Goal: Transaction & Acquisition: Purchase product/service

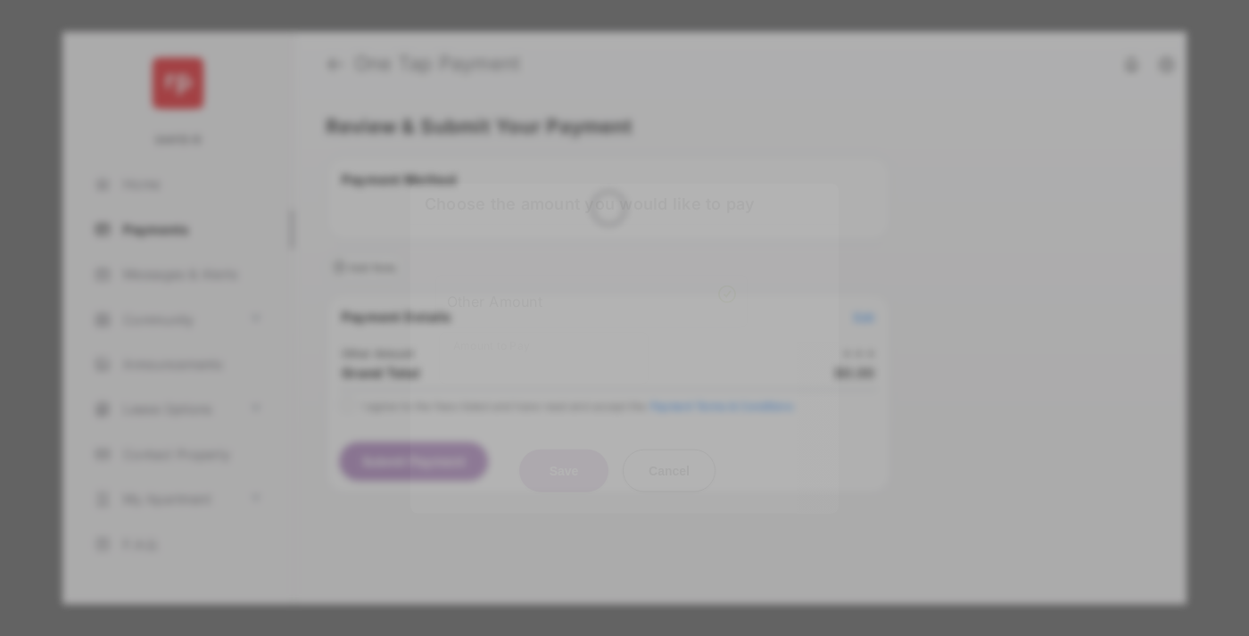
click at [591, 285] on div "Other Amount" at bounding box center [591, 300] width 289 height 30
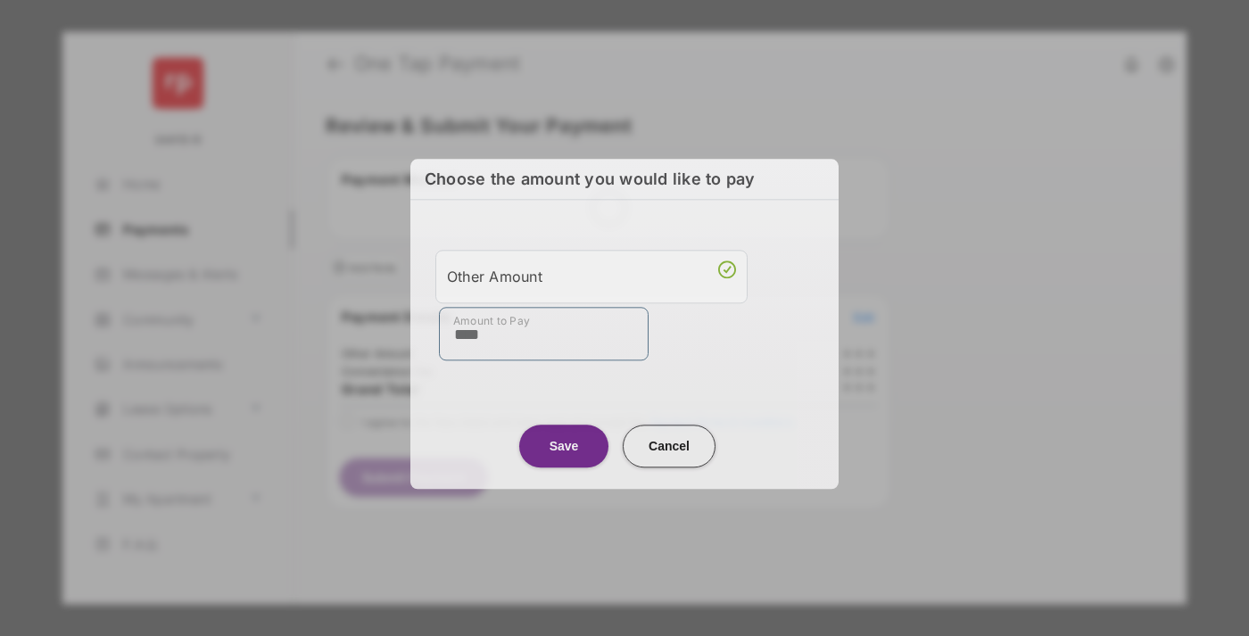
type input "****"
click at [564, 445] on button "Save" at bounding box center [563, 446] width 89 height 43
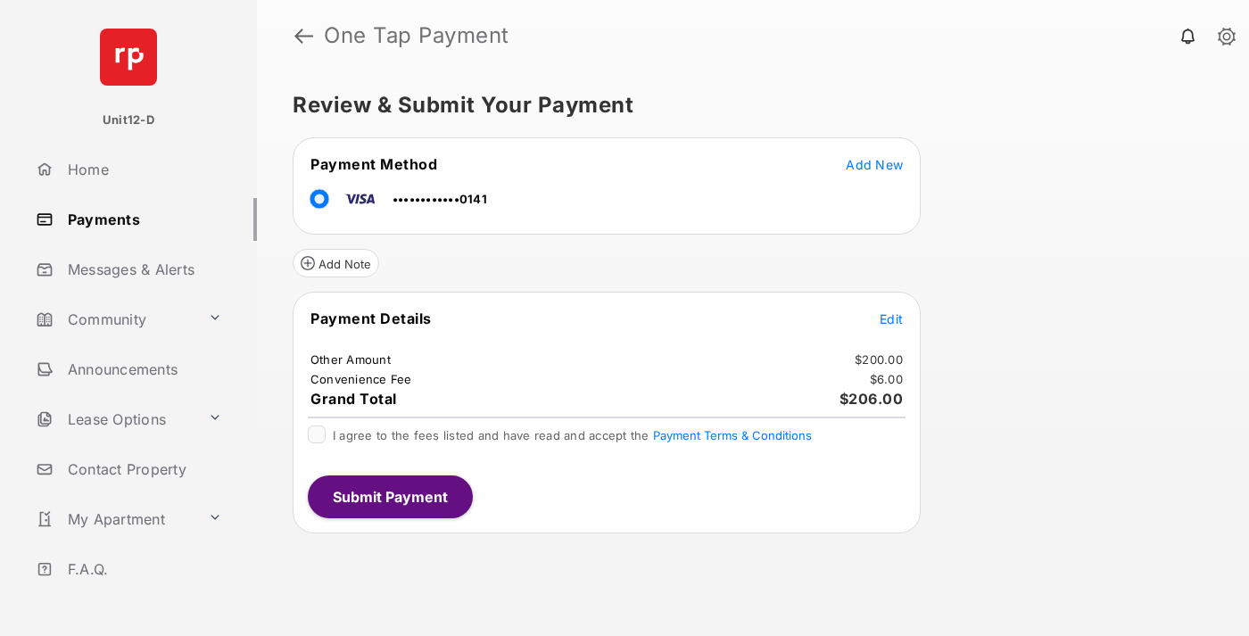
click at [891, 318] on span "Edit" at bounding box center [890, 318] width 23 height 15
click at [389, 496] on button "Submit Payment" at bounding box center [390, 496] width 165 height 43
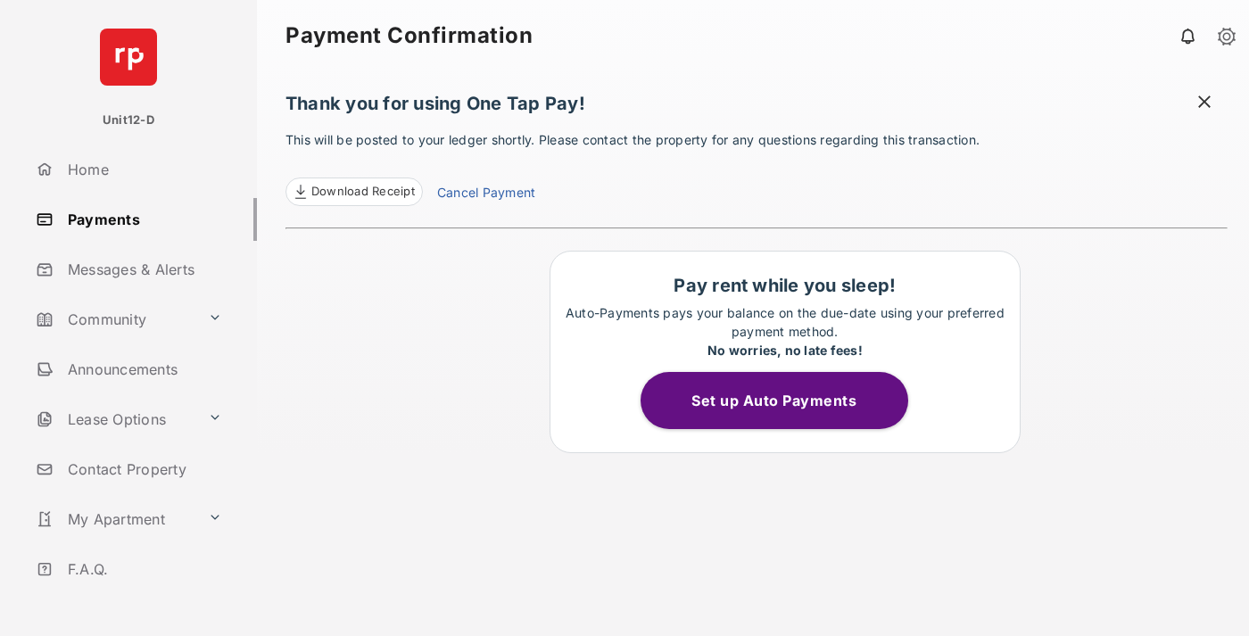
click at [784, 400] on button "Set up Auto Payments" at bounding box center [774, 400] width 268 height 57
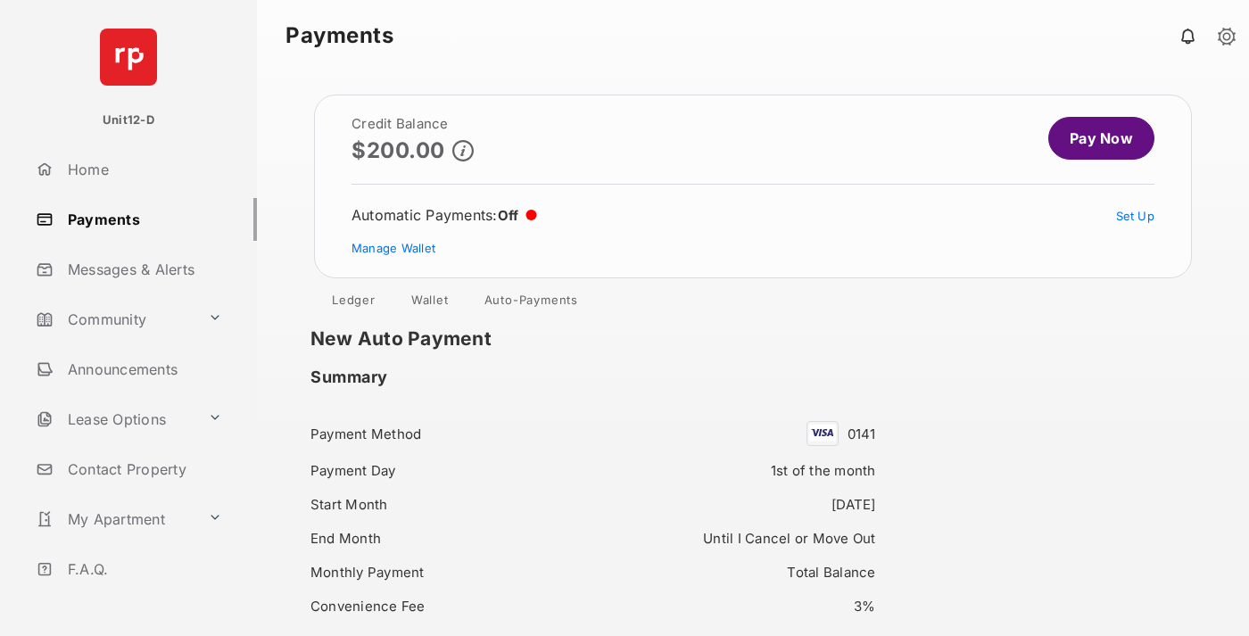
scroll to position [153, 0]
